Goal: Task Accomplishment & Management: Complete application form

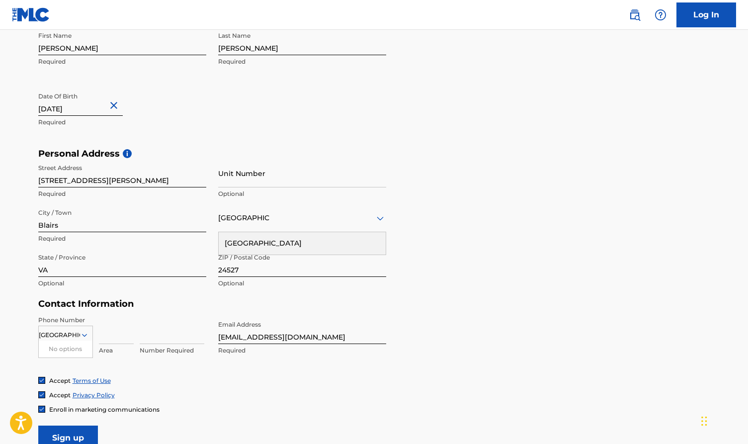
scroll to position [231, 0]
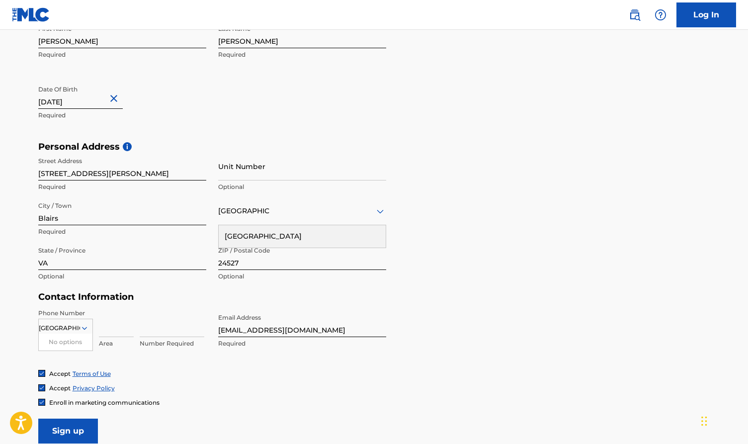
click at [358, 240] on div "[GEOGRAPHIC_DATA]" at bounding box center [302, 236] width 167 height 22
click at [199, 256] on icon at bounding box center [200, 256] width 7 height 4
type input "vir"
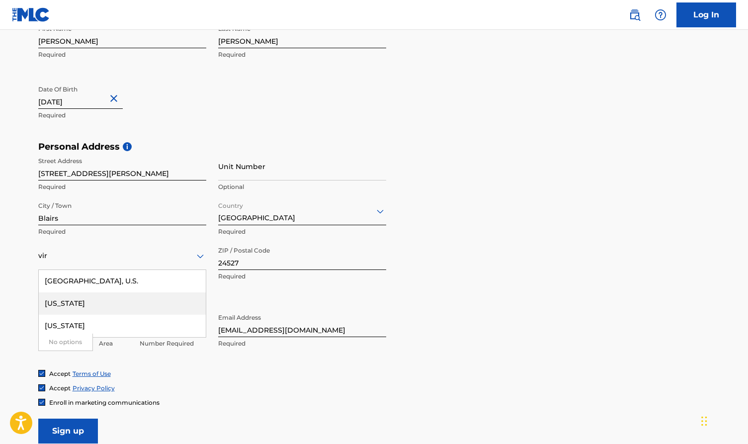
click at [71, 309] on div "[US_STATE]" at bounding box center [122, 303] width 167 height 22
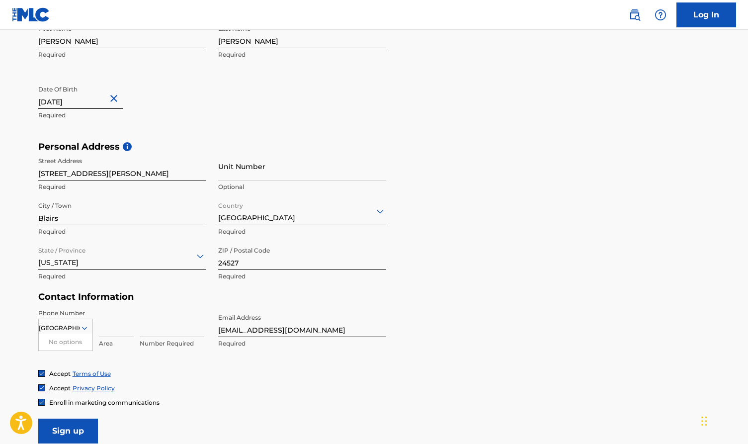
click at [78, 310] on div "United States No options Country Required" at bounding box center [65, 331] width 55 height 45
click at [113, 327] on input at bounding box center [116, 323] width 35 height 28
type input "434"
type input "2033145"
drag, startPoint x: 326, startPoint y: 331, endPoint x: 211, endPoint y: 329, distance: 115.8
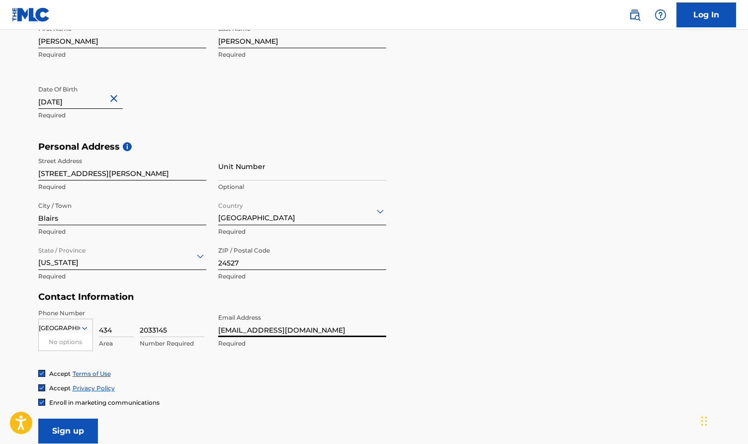
type input "[EMAIL_ADDRESS][DOMAIN_NAME]"
click at [52, 323] on div "[GEOGRAPHIC_DATA]" at bounding box center [66, 328] width 54 height 11
click at [110, 363] on div "Phone Number option , selected. 0 results available for search term [GEOGRAPHIC…" at bounding box center [212, 339] width 348 height 61
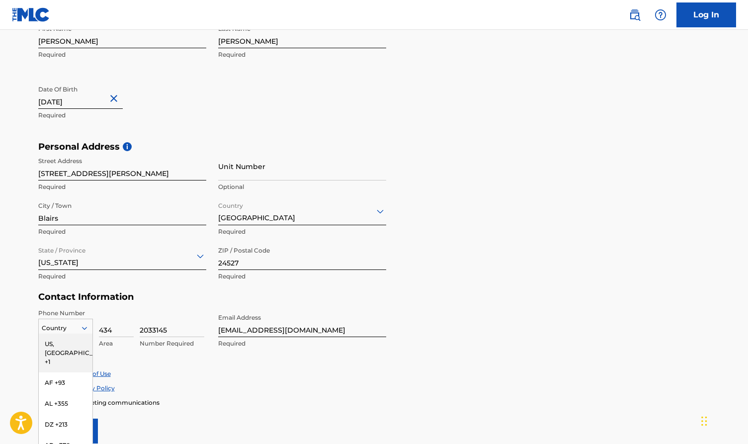
click at [86, 322] on div "US, [GEOGRAPHIC_DATA] +1, 1 of 216. 216 results available. Use Up and Down to c…" at bounding box center [65, 326] width 55 height 15
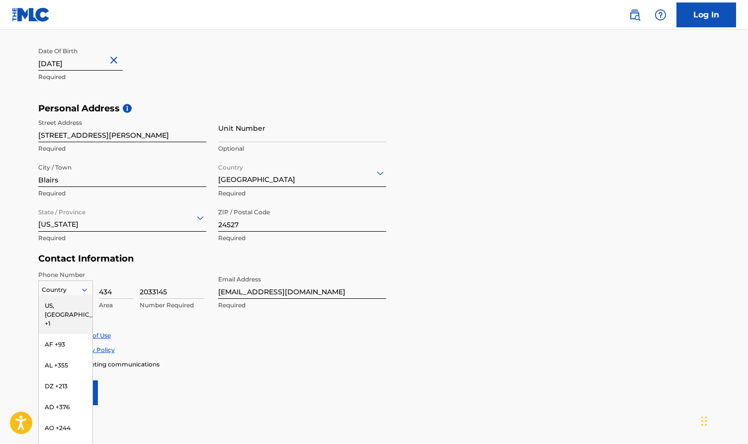
click at [70, 304] on div "US, [GEOGRAPHIC_DATA] +1" at bounding box center [66, 314] width 54 height 39
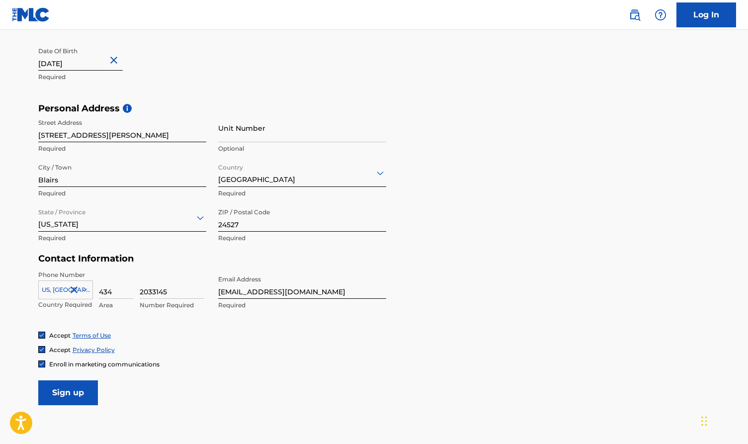
click at [115, 320] on div "Phone Number [GEOGRAPHIC_DATA], [GEOGRAPHIC_DATA] +1 Country Required 434 Area …" at bounding box center [212, 300] width 348 height 61
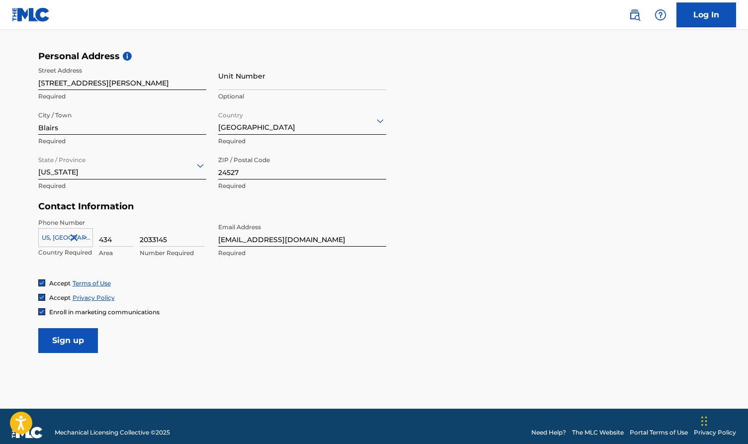
scroll to position [324, 0]
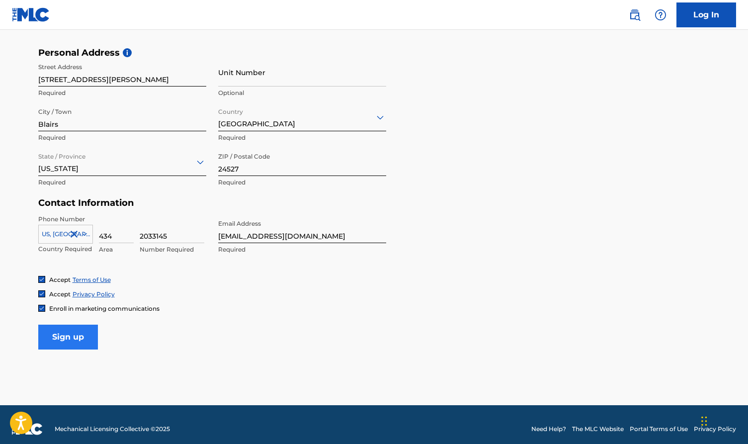
click at [82, 336] on input "Sign up" at bounding box center [68, 336] width 60 height 25
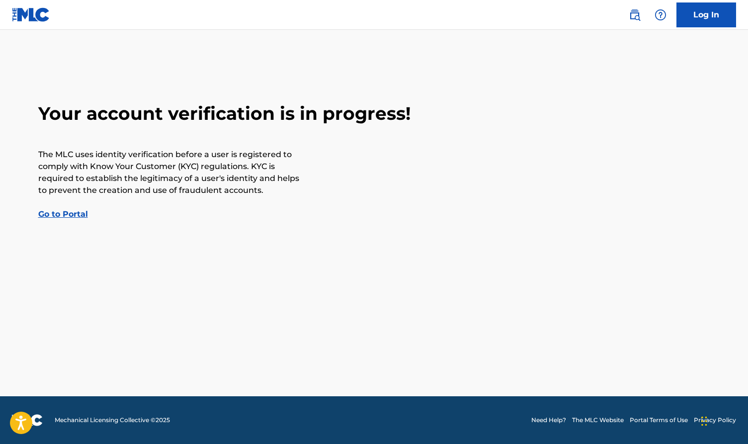
click at [51, 212] on link "Go to Portal" at bounding box center [63, 213] width 50 height 9
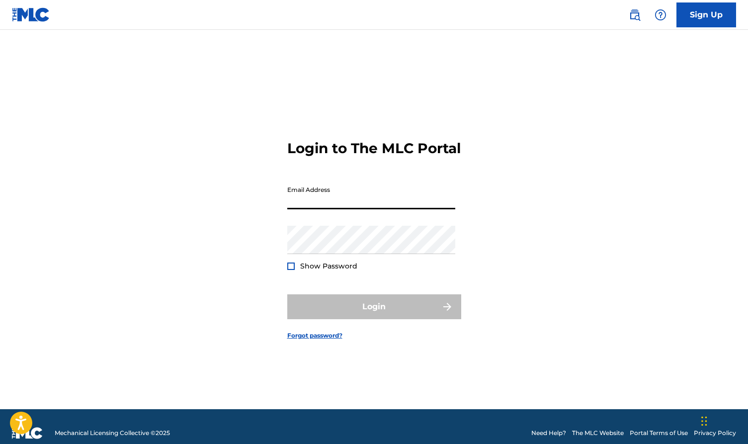
click at [24, 12] on img at bounding box center [31, 14] width 38 height 14
type input "[EMAIL_ADDRESS][DOMAIN_NAME]"
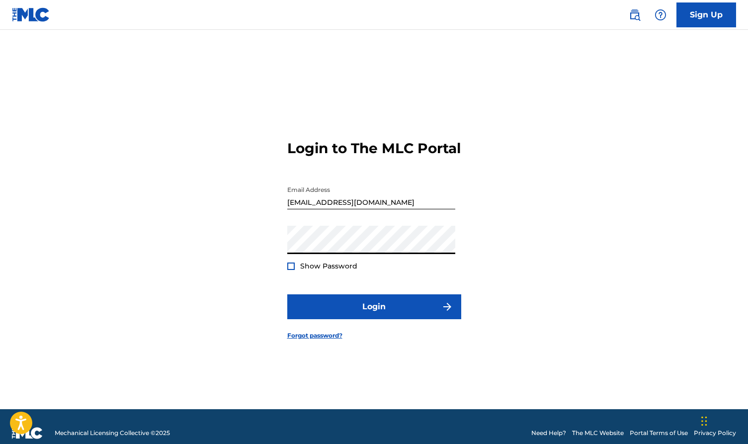
click at [374, 315] on button "Login" at bounding box center [374, 306] width 174 height 25
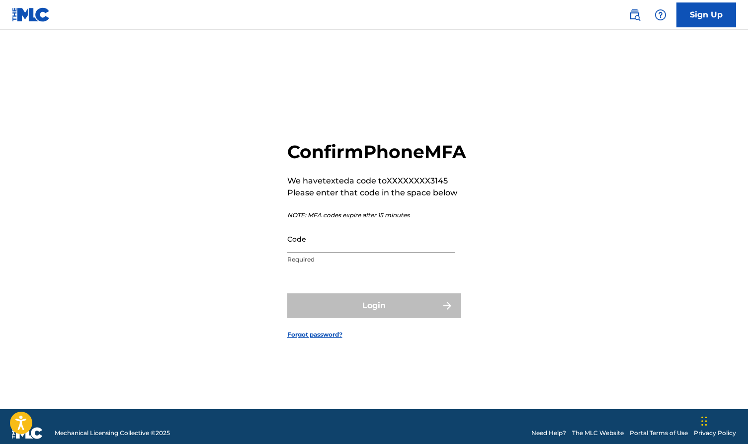
click at [328, 253] on input "Code" at bounding box center [371, 239] width 168 height 28
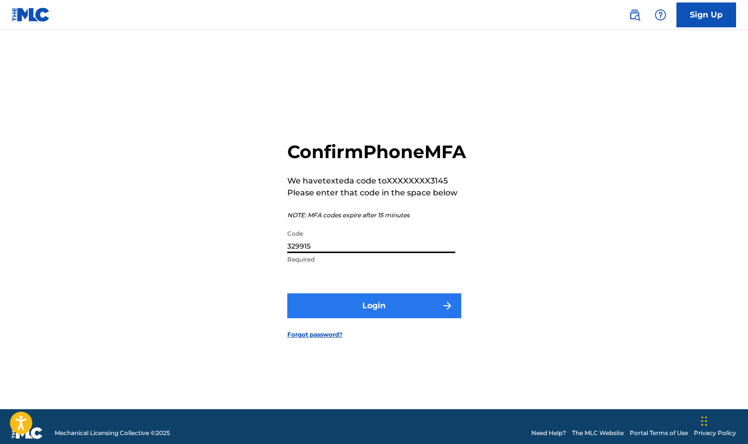
type input "329915"
click at [435, 318] on button "Login" at bounding box center [374, 305] width 174 height 25
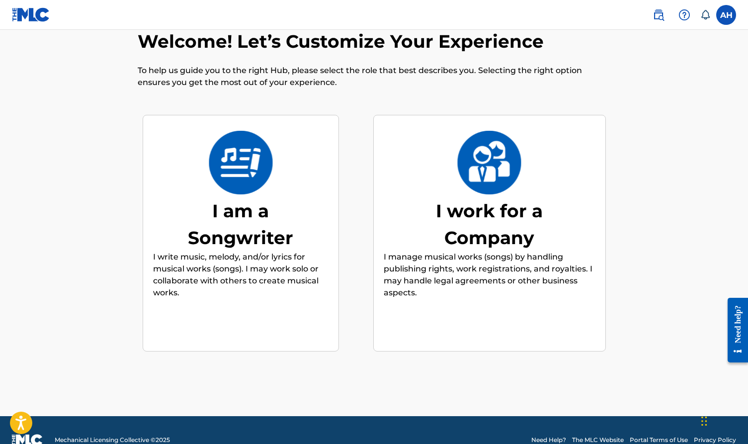
click at [217, 191] on img at bounding box center [240, 163] width 65 height 64
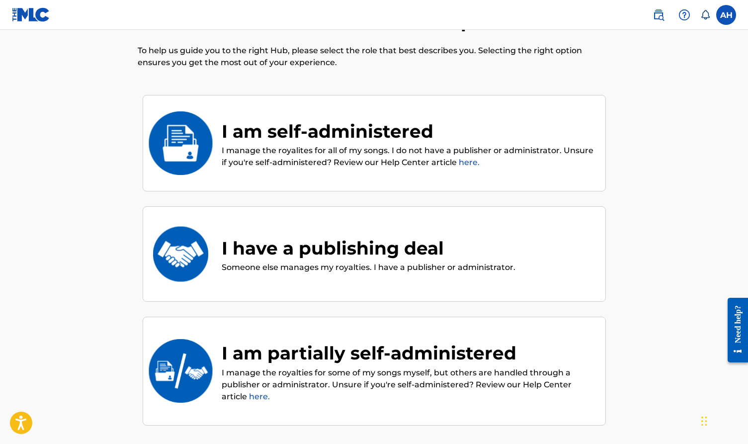
click at [228, 147] on p "I manage the royalites for all of my songs. I do not have a publisher or admini…" at bounding box center [409, 157] width 374 height 24
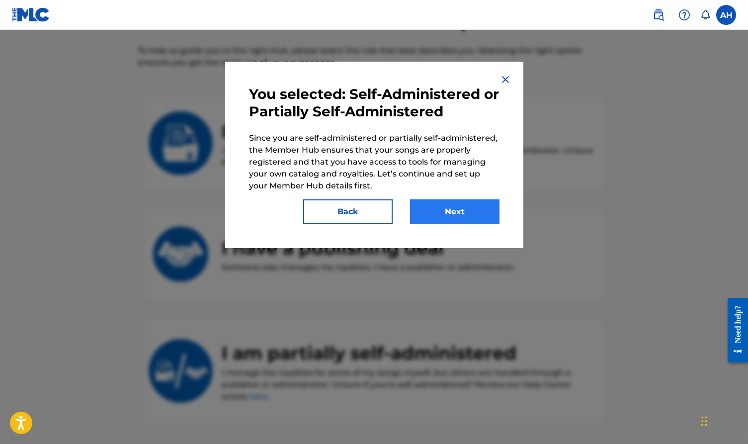
click at [439, 208] on button "Next" at bounding box center [454, 211] width 89 height 25
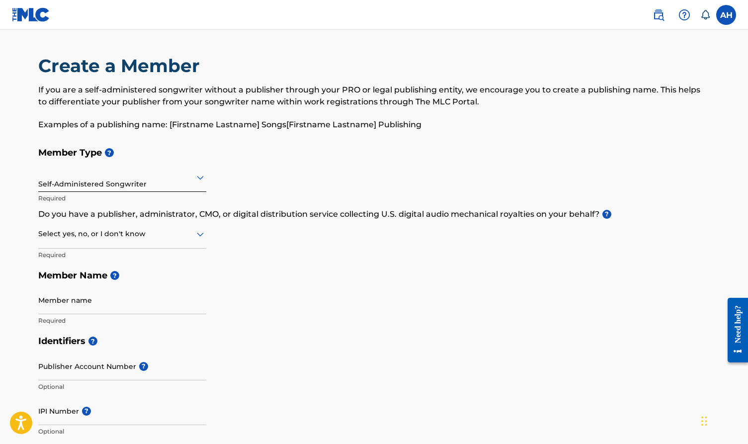
click at [201, 177] on icon at bounding box center [200, 178] width 7 height 4
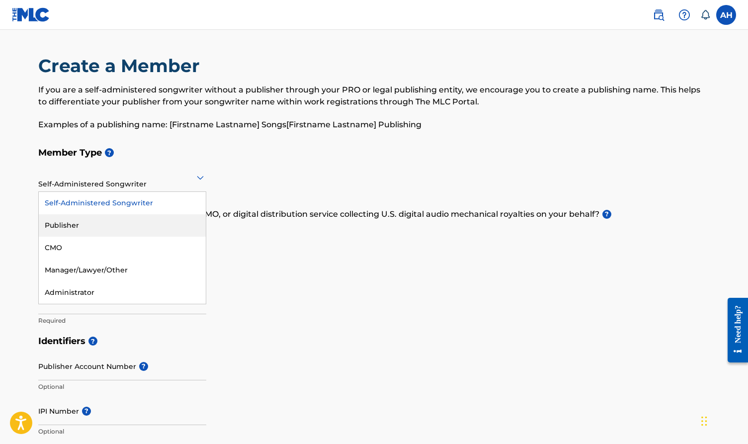
click at [165, 219] on div "Publisher" at bounding box center [122, 225] width 167 height 22
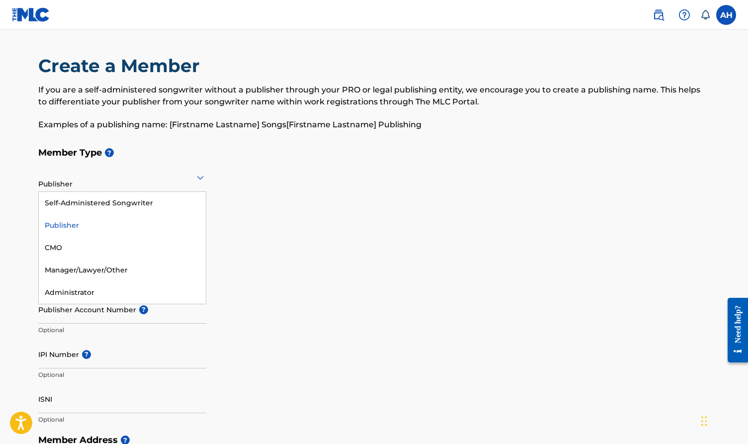
click at [200, 174] on icon at bounding box center [200, 177] width 12 height 12
click at [146, 205] on div "Self-Administered Songwriter" at bounding box center [122, 203] width 167 height 22
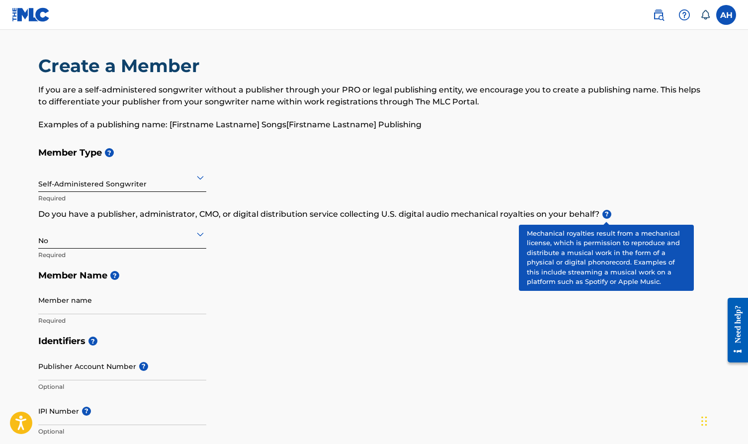
click at [607, 212] on span "?" at bounding box center [606, 214] width 9 height 9
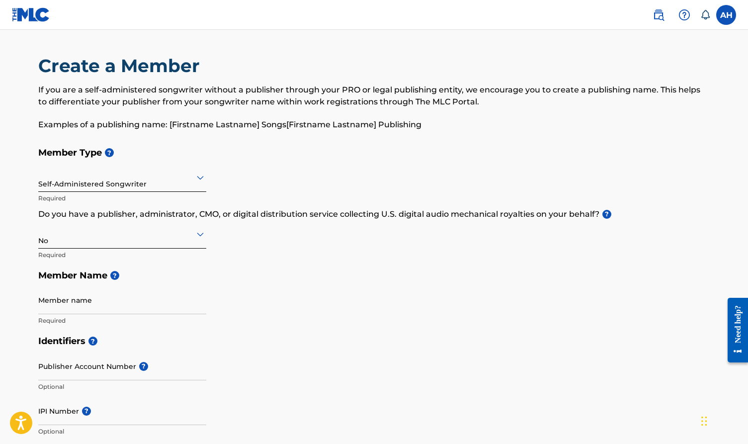
click at [200, 235] on icon at bounding box center [200, 235] width 7 height 4
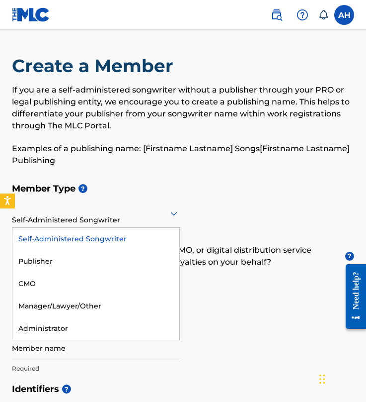
click at [173, 210] on icon at bounding box center [174, 213] width 12 height 12
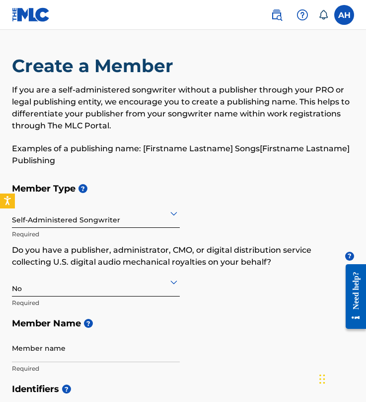
click at [173, 210] on icon at bounding box center [174, 213] width 12 height 12
click at [177, 282] on icon at bounding box center [174, 282] width 12 height 12
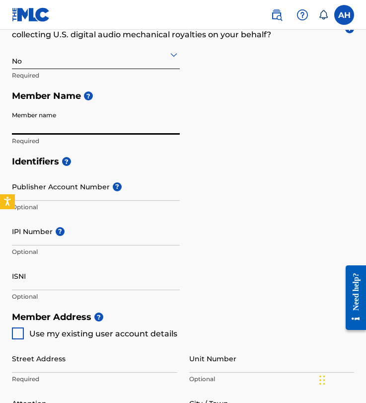
scroll to position [228, 0]
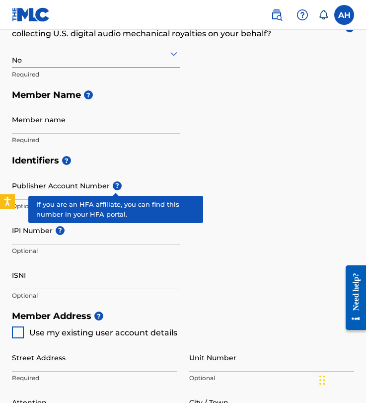
click at [117, 185] on span "?" at bounding box center [117, 185] width 9 height 9
click at [117, 185] on input "Publisher Account Number ?" at bounding box center [96, 185] width 168 height 28
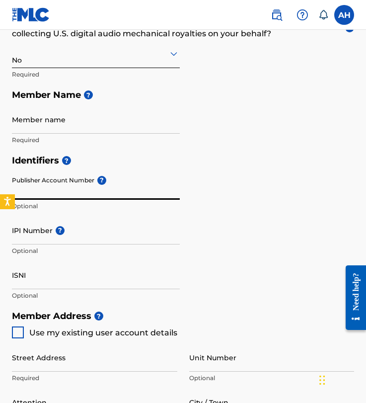
click at [130, 181] on input "Publisher Account Number ?" at bounding box center [96, 185] width 168 height 28
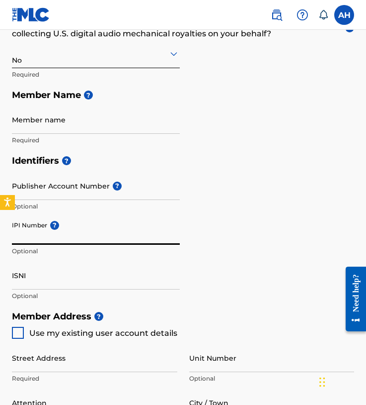
click at [71, 232] on input "IPI Number ?" at bounding box center [96, 230] width 168 height 28
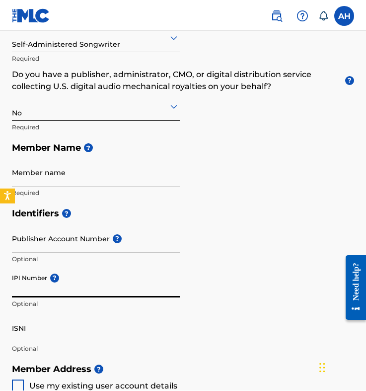
scroll to position [180, 0]
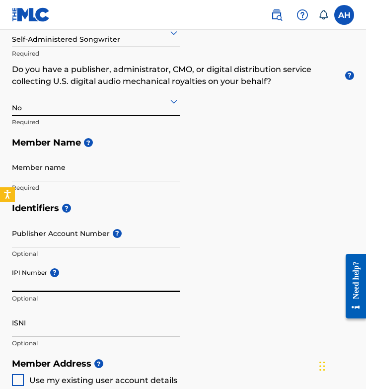
click at [110, 282] on input "IPI Number ?" at bounding box center [96, 278] width 168 height 28
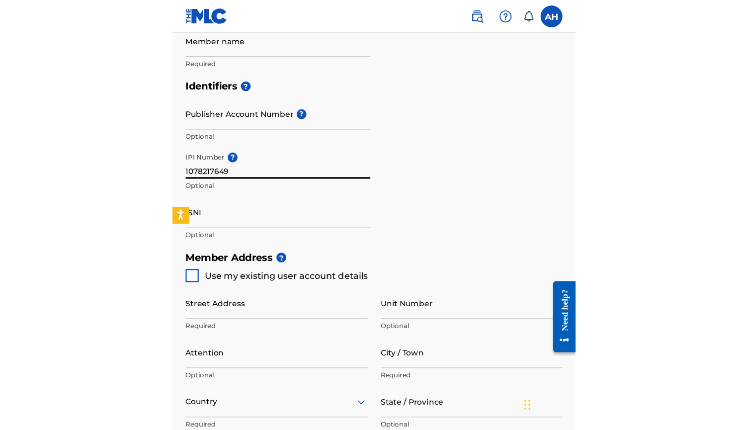
scroll to position [314, 0]
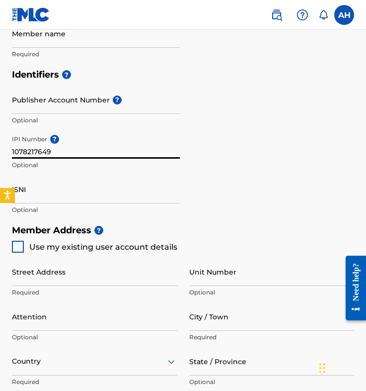
type input "1078217649"
click at [21, 245] on div at bounding box center [18, 247] width 12 height 12
type input "[STREET_ADDRESS][PERSON_NAME]"
type input "Blairs"
type input "24527"
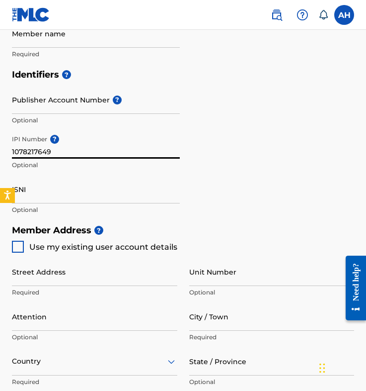
type input "434"
type input "2033145"
type input "[EMAIL_ADDRESS][DOMAIN_NAME]"
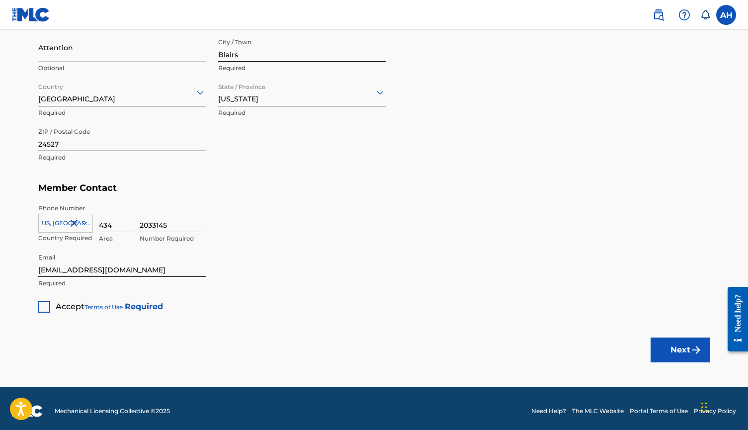
scroll to position [539, 0]
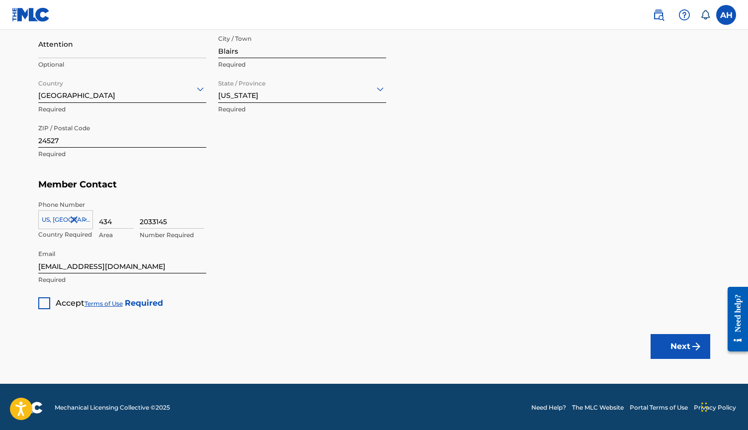
click at [44, 301] on div at bounding box center [44, 303] width 12 height 12
click at [673, 350] on button "Next" at bounding box center [680, 346] width 60 height 25
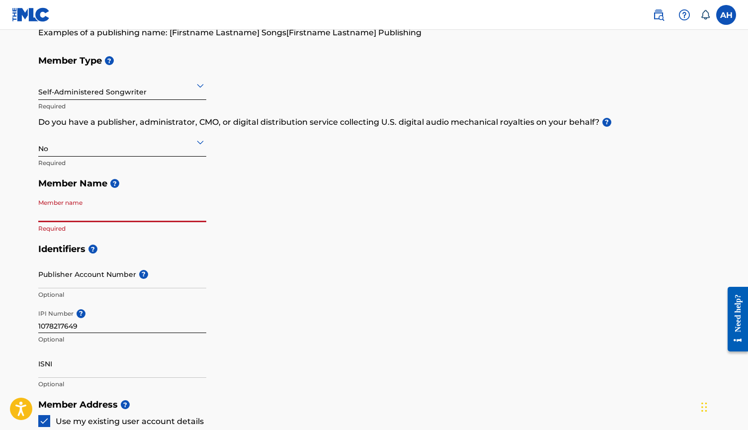
click at [201, 214] on input "Member name" at bounding box center [122, 208] width 168 height 28
type input "Long Live The Groove"
click at [306, 209] on div "Member Type ? Self-Administered Songwriter Required Do you have a publisher, ad…" at bounding box center [374, 144] width 672 height 188
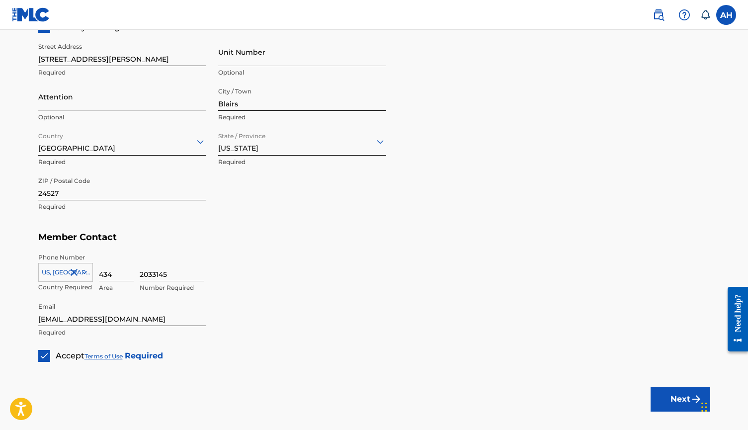
scroll to position [489, 0]
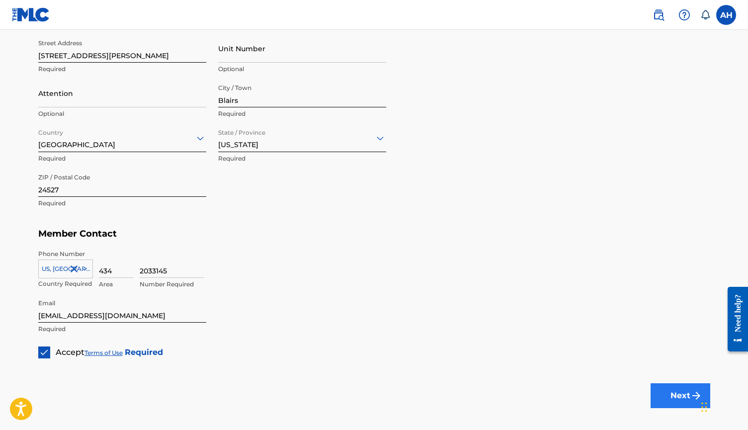
click at [676, 397] on button "Next" at bounding box center [680, 395] width 60 height 25
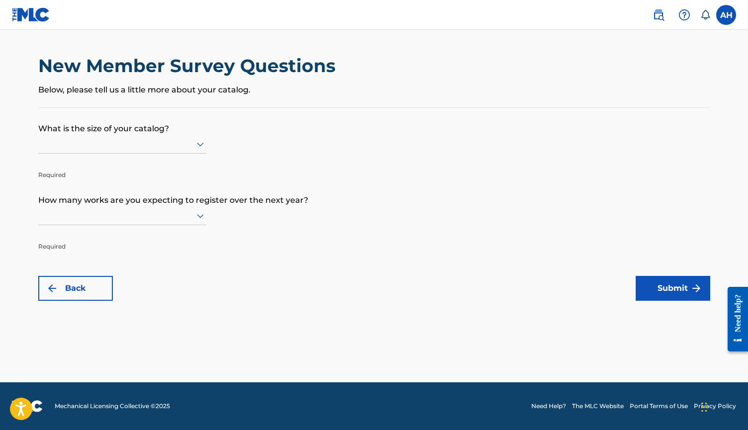
click at [200, 147] on icon at bounding box center [200, 145] width 7 height 4
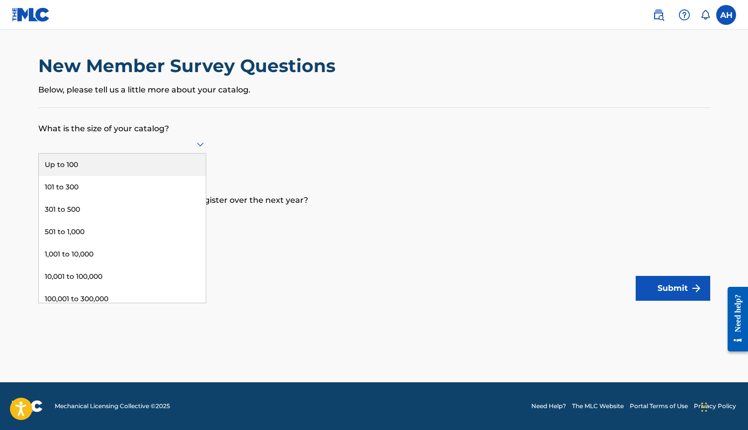
click at [172, 175] on div "Up to 100" at bounding box center [122, 165] width 167 height 22
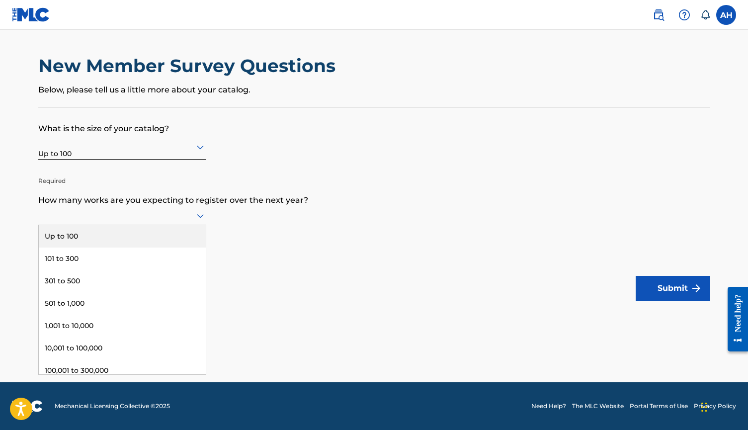
click at [198, 218] on icon at bounding box center [200, 216] width 7 height 4
click at [176, 246] on div "Up to 100" at bounding box center [122, 236] width 167 height 22
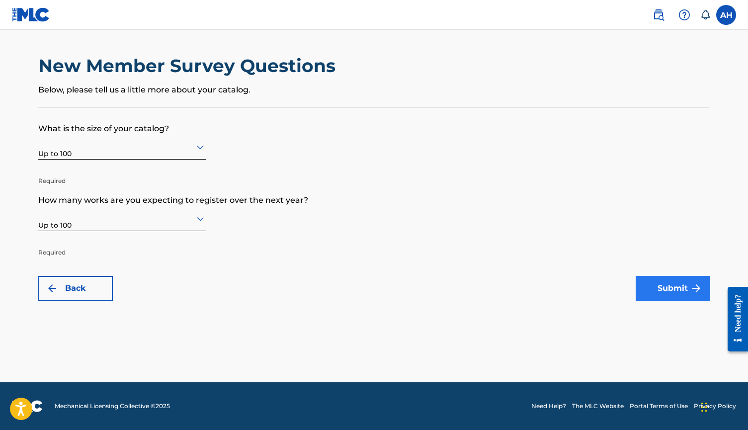
click at [646, 286] on button "Submit" at bounding box center [673, 288] width 75 height 25
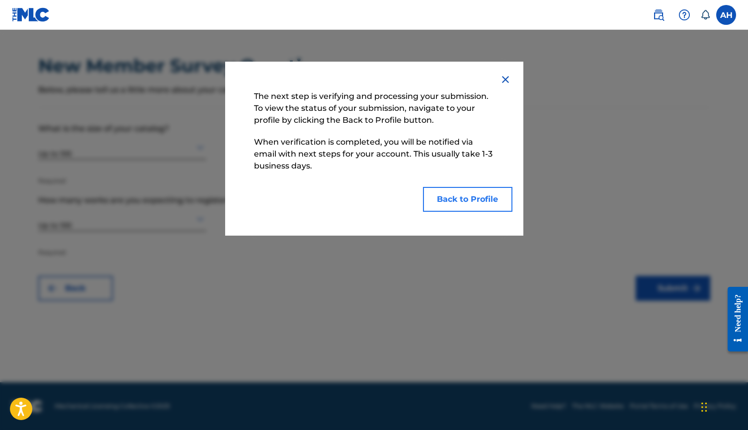
click at [443, 199] on button "Back to Profile" at bounding box center [467, 199] width 89 height 25
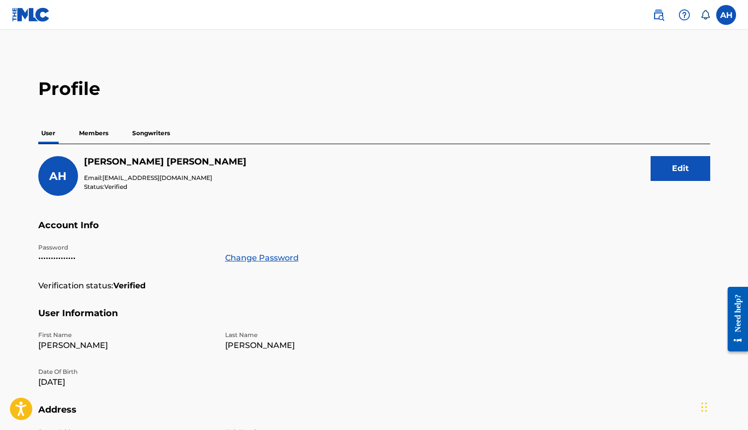
click at [95, 132] on p "Members" at bounding box center [93, 133] width 35 height 21
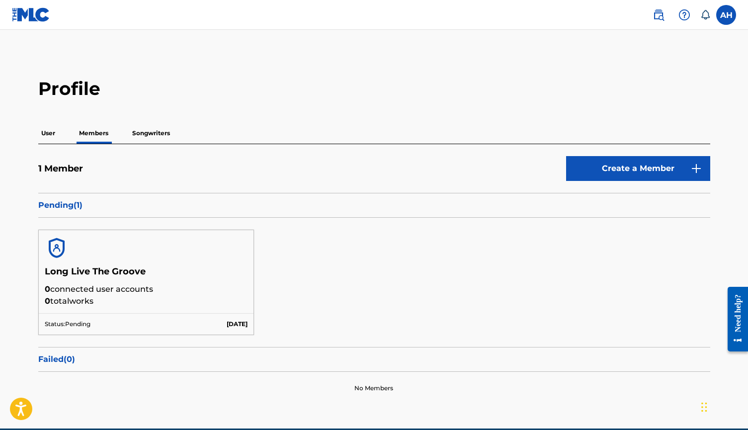
click at [152, 134] on p "Songwriters" at bounding box center [151, 133] width 44 height 21
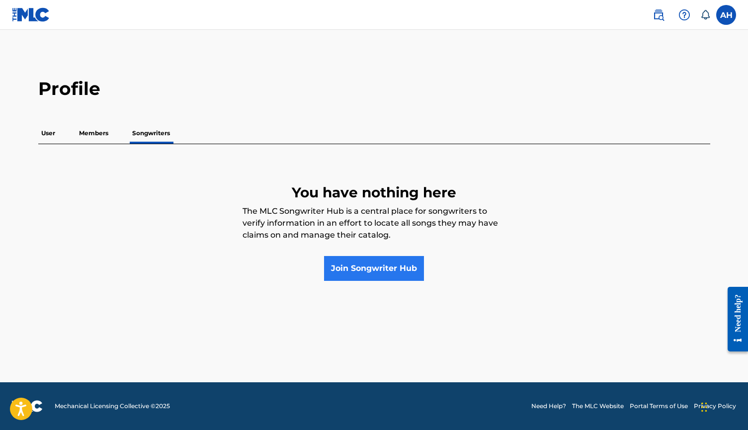
click at [341, 269] on link "Join Songwriter Hub" at bounding box center [374, 268] width 100 height 25
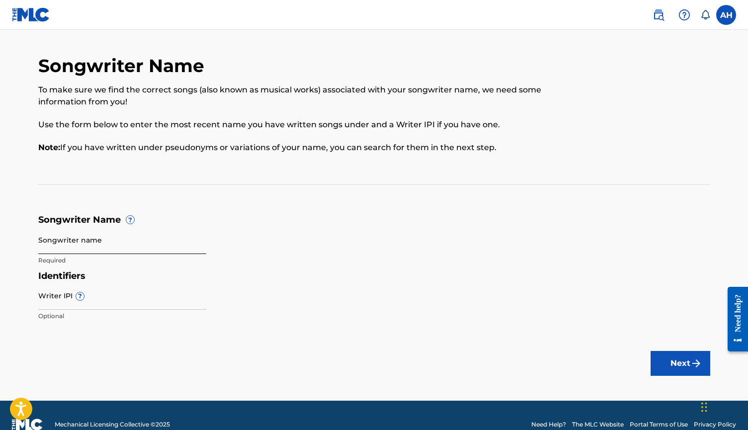
click at [133, 244] on input "Songwriter name" at bounding box center [122, 240] width 168 height 28
type input "Andre Hairston"
click at [634, 339] on main "Songwriter Name To make sure we find the correct songs (also known as musical w…" at bounding box center [374, 215] width 748 height 371
click at [84, 303] on input "6317172934" at bounding box center [122, 295] width 168 height 28
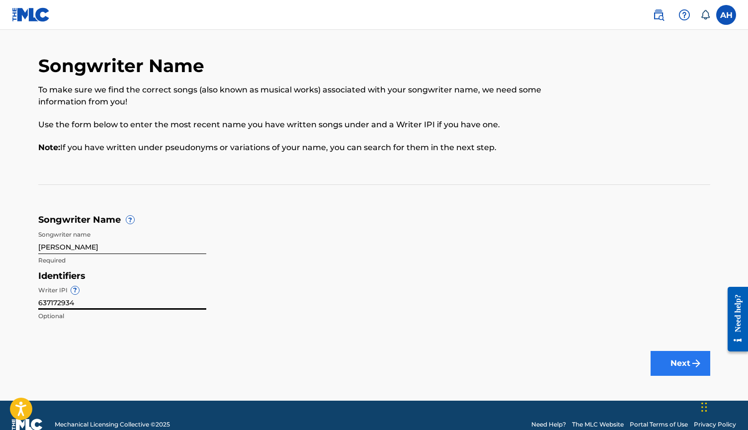
type input "637172934"
click at [663, 360] on button "Next" at bounding box center [680, 363] width 60 height 25
click at [32, 19] on img at bounding box center [31, 14] width 38 height 14
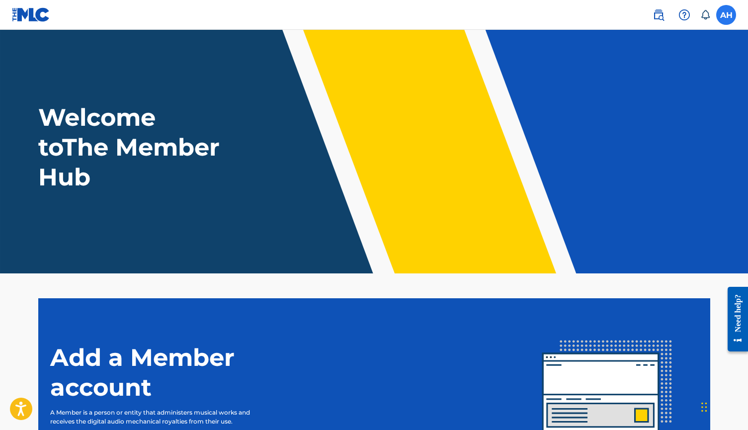
click at [732, 14] on label at bounding box center [726, 15] width 20 height 20
click at [726, 15] on input "AH Andre Hairston longlivethegroove@gmail.com Notification Preferences Profile …" at bounding box center [726, 15] width 0 height 0
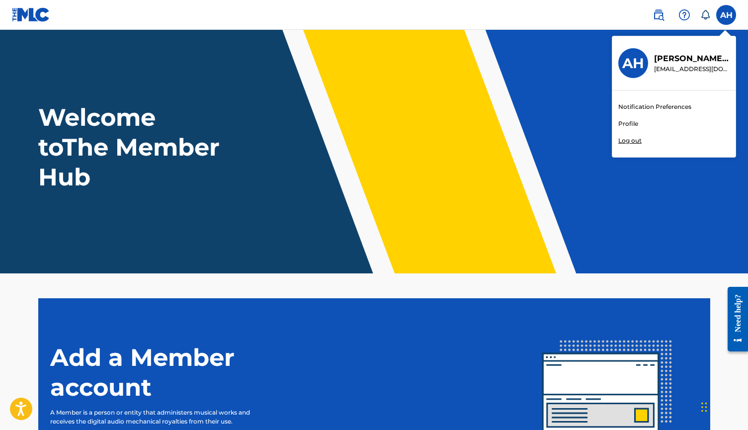
click at [632, 125] on link "Profile" at bounding box center [628, 123] width 20 height 9
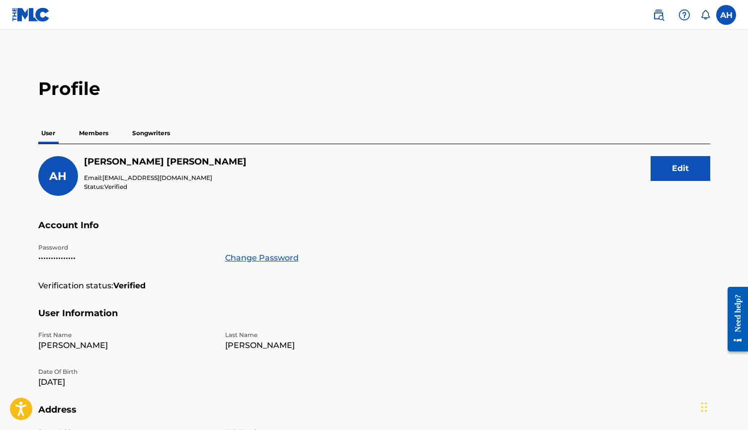
click at [95, 132] on p "Members" at bounding box center [93, 133] width 35 height 21
